Goal: Transaction & Acquisition: Obtain resource

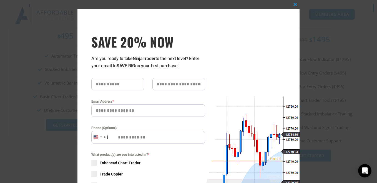
click at [119, 83] on input "text" at bounding box center [117, 84] width 53 height 13
type input "*****"
type input "********"
type input "**********"
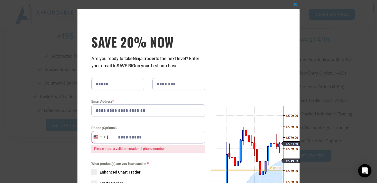
drag, startPoint x: 151, startPoint y: 139, endPoint x: 87, endPoint y: 143, distance: 64.1
click at [87, 143] on div "Phone (Optional) [GEOGRAPHIC_DATA] +1 +1 244 results found [GEOGRAPHIC_DATA] +9…" at bounding box center [148, 138] width 122 height 27
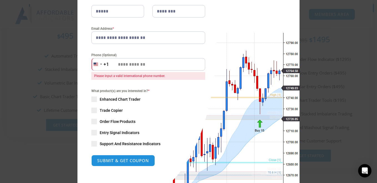
scroll to position [73, 0]
click at [97, 122] on div "What product(s) are you interested in? * Enhanced Chart Trader Trade Copier Ord…" at bounding box center [148, 117] width 114 height 58
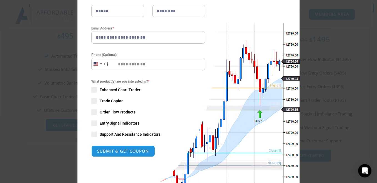
click at [94, 114] on span at bounding box center [94, 112] width 6 height 6
click at [113, 149] on button "SUBMIT & GET COUPON" at bounding box center [123, 151] width 67 height 12
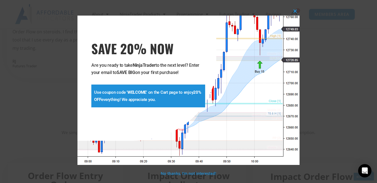
scroll to position [852, 0]
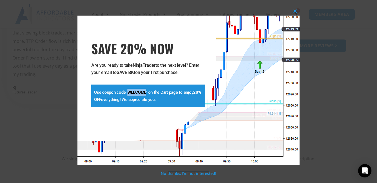
drag, startPoint x: 127, startPoint y: 93, endPoint x: 146, endPoint y: 95, distance: 19.1
click at [146, 95] on p "Use coupon code ' WELCOME ' on the Cart page to enjoy 20% OFF everything! We ap…" at bounding box center [148, 96] width 108 height 14
copy strong "WELCOME"
click at [294, 9] on span at bounding box center [295, 10] width 9 height 3
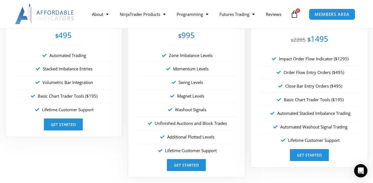
scroll to position [1044, 0]
